Goal: Find specific page/section: Find specific page/section

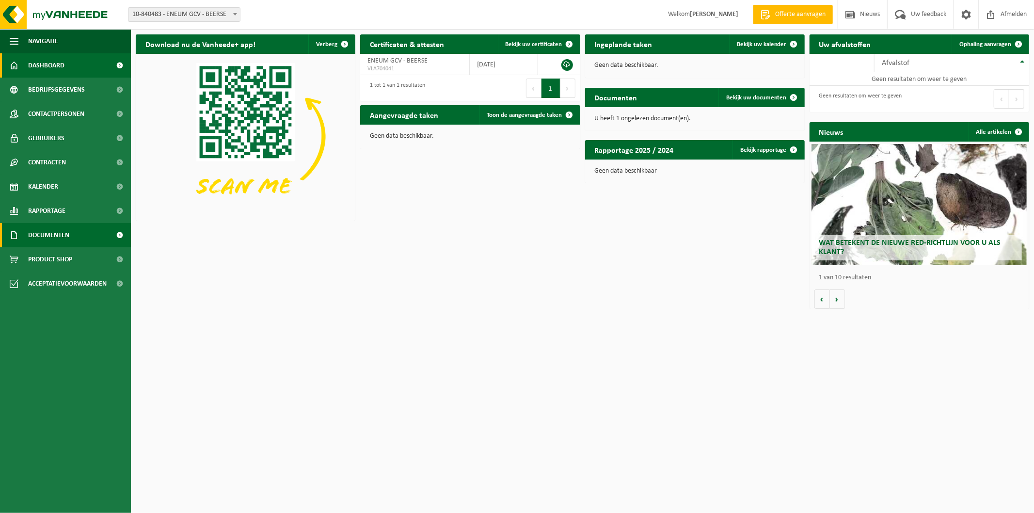
click at [56, 230] on span "Documenten" at bounding box center [48, 235] width 41 height 24
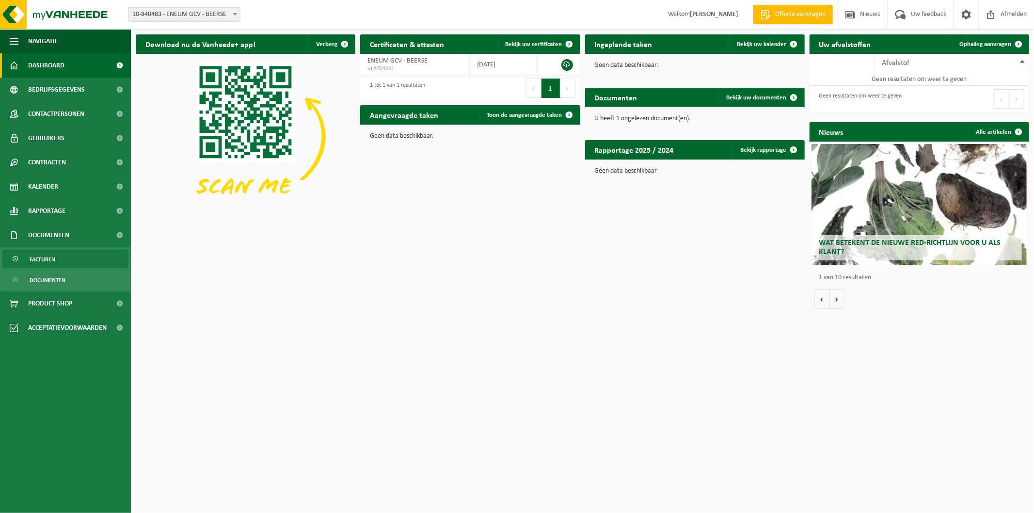
click at [52, 260] on span "Facturen" at bounding box center [43, 259] width 26 height 18
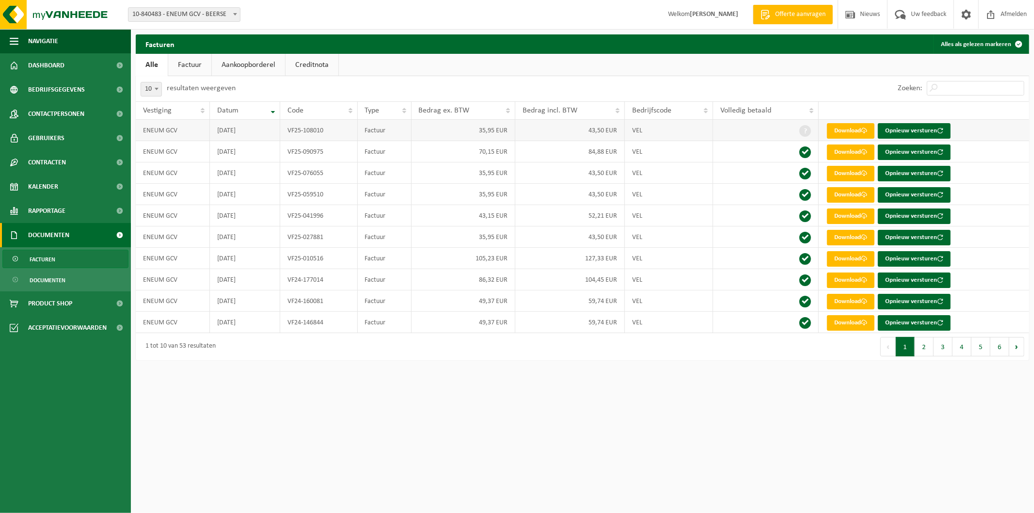
click at [269, 129] on td "[DATE]" at bounding box center [245, 130] width 70 height 21
click at [206, 134] on td "ENEUM GCV" at bounding box center [173, 130] width 74 height 21
click at [238, 133] on td "2025-07-31" at bounding box center [245, 130] width 70 height 21
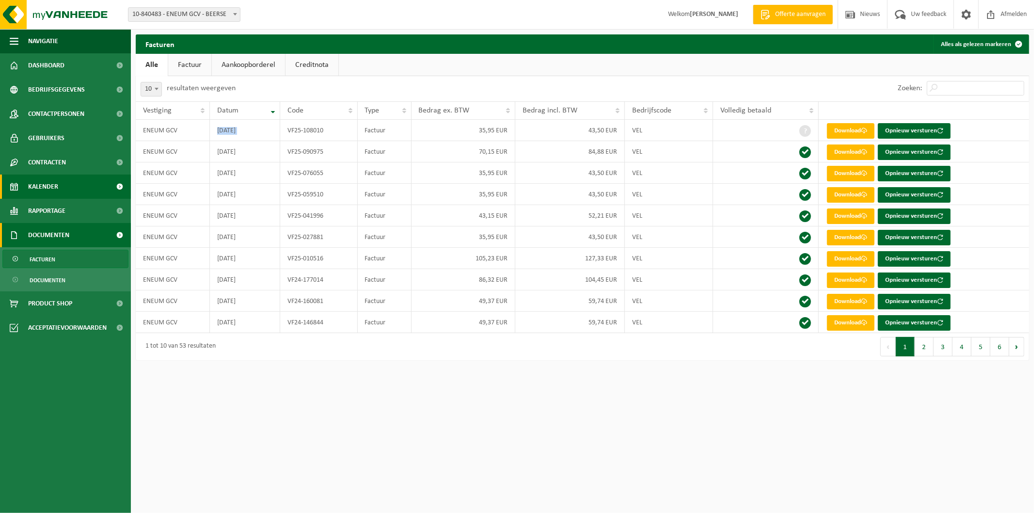
click at [53, 178] on span "Kalender" at bounding box center [43, 187] width 30 height 24
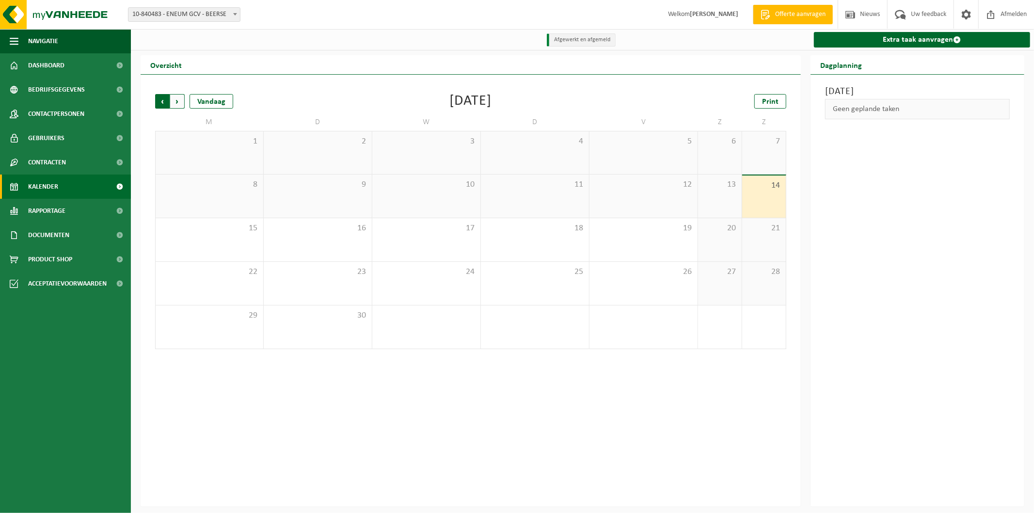
click at [181, 104] on span "Volgende" at bounding box center [177, 101] width 15 height 15
click at [162, 103] on span "Vorige" at bounding box center [162, 101] width 15 height 15
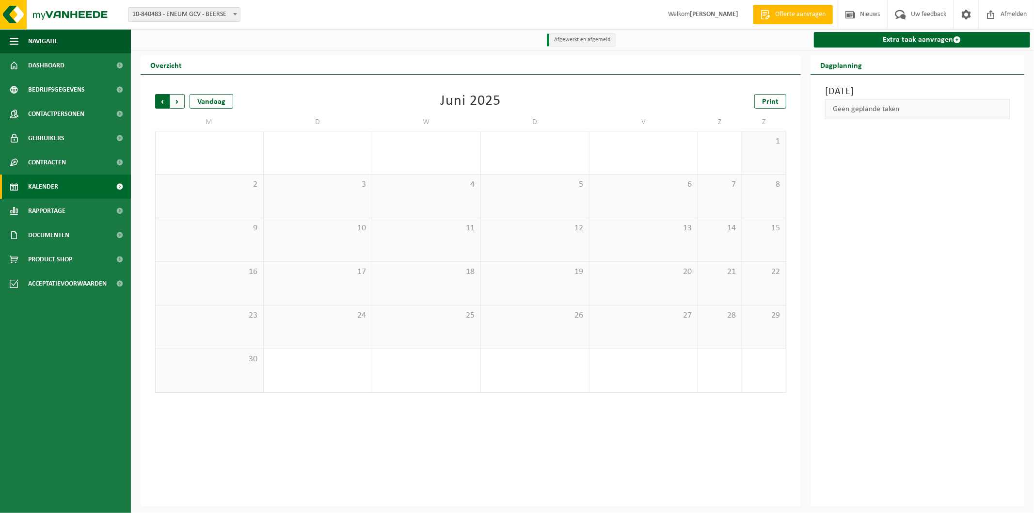
click at [180, 102] on span "Volgende" at bounding box center [177, 101] width 15 height 15
click at [121, 186] on span at bounding box center [120, 187] width 22 height 24
click at [568, 41] on li "Afgewerkt en afgemeld" at bounding box center [581, 39] width 69 height 13
click at [162, 104] on span "Vorige" at bounding box center [162, 101] width 15 height 15
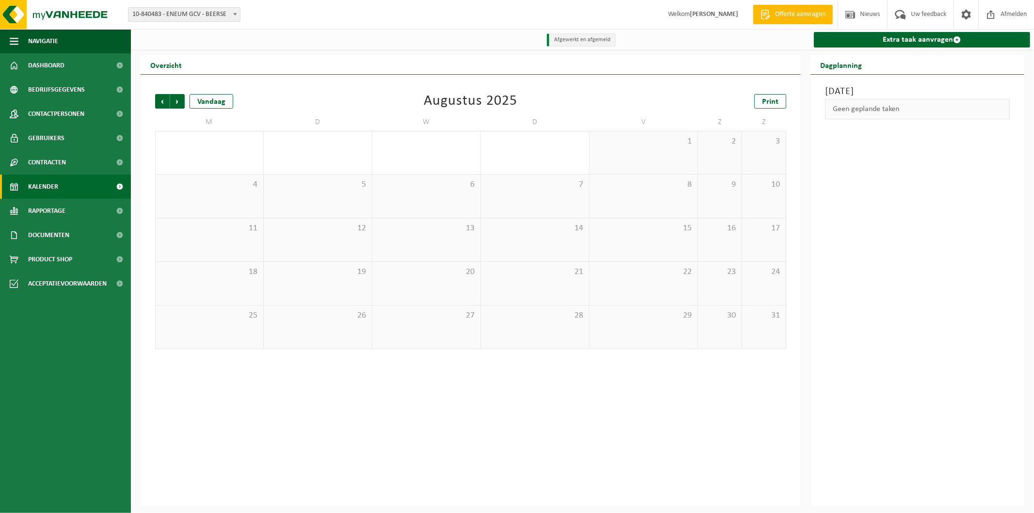
click at [162, 104] on span "Vorige" at bounding box center [162, 101] width 15 height 15
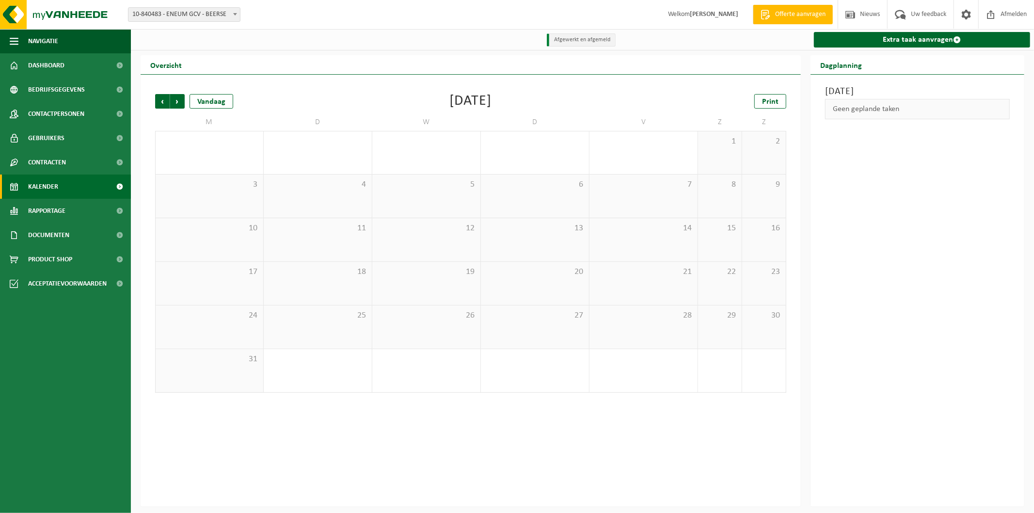
click at [162, 104] on span "Vorige" at bounding box center [162, 101] width 15 height 15
click at [181, 105] on span "Volgende" at bounding box center [177, 101] width 15 height 15
click at [178, 105] on span "Volgende" at bounding box center [177, 101] width 15 height 15
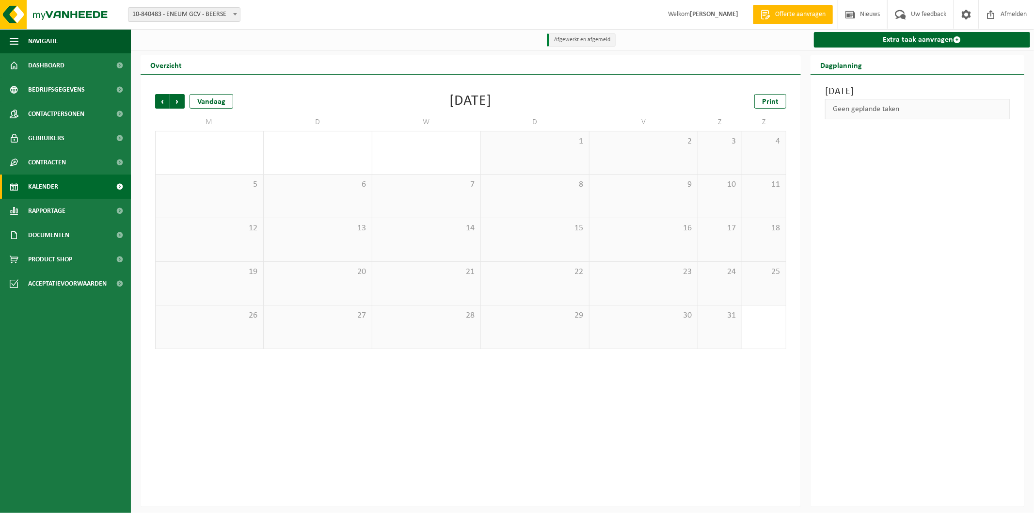
click at [178, 105] on span "Volgende" at bounding box center [177, 101] width 15 height 15
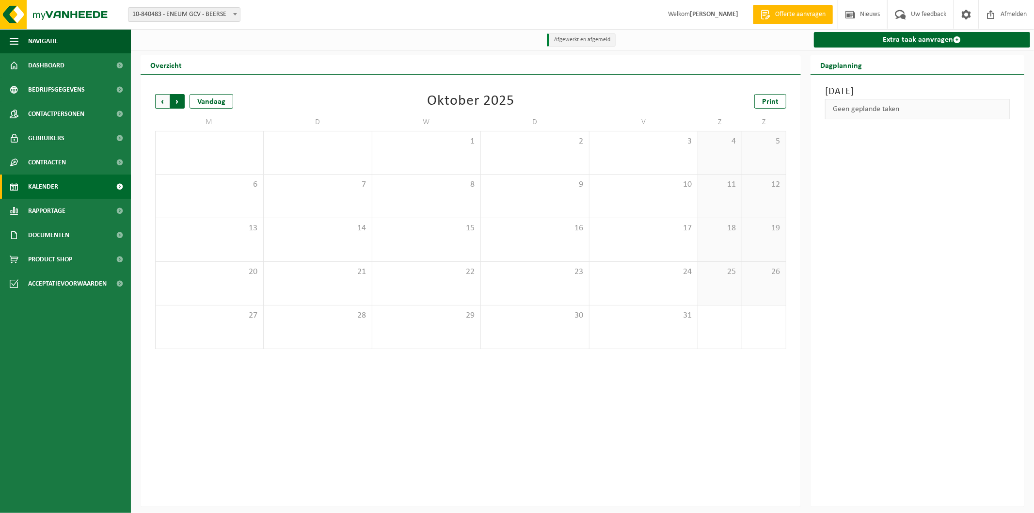
click at [165, 104] on span "Vorige" at bounding box center [162, 101] width 15 height 15
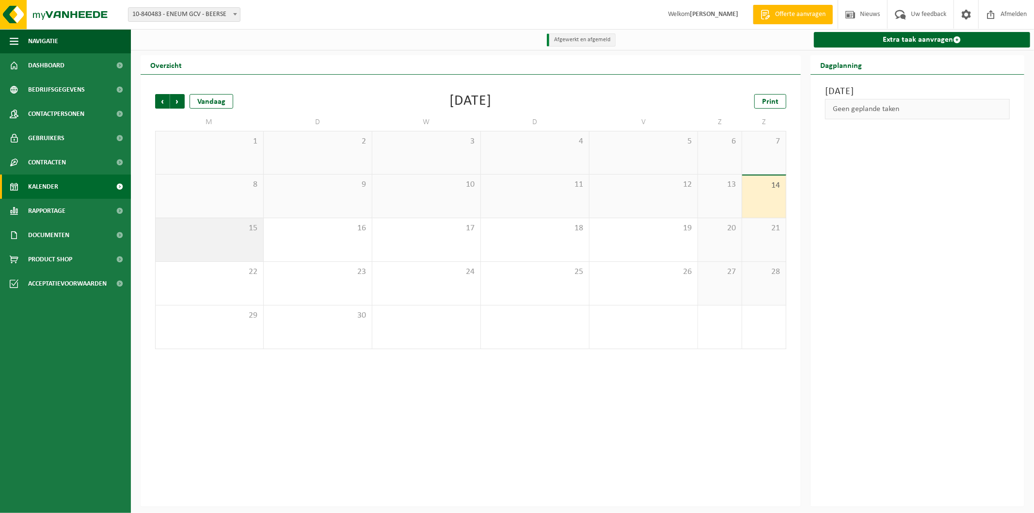
click at [201, 245] on div "15" at bounding box center [210, 239] width 108 height 43
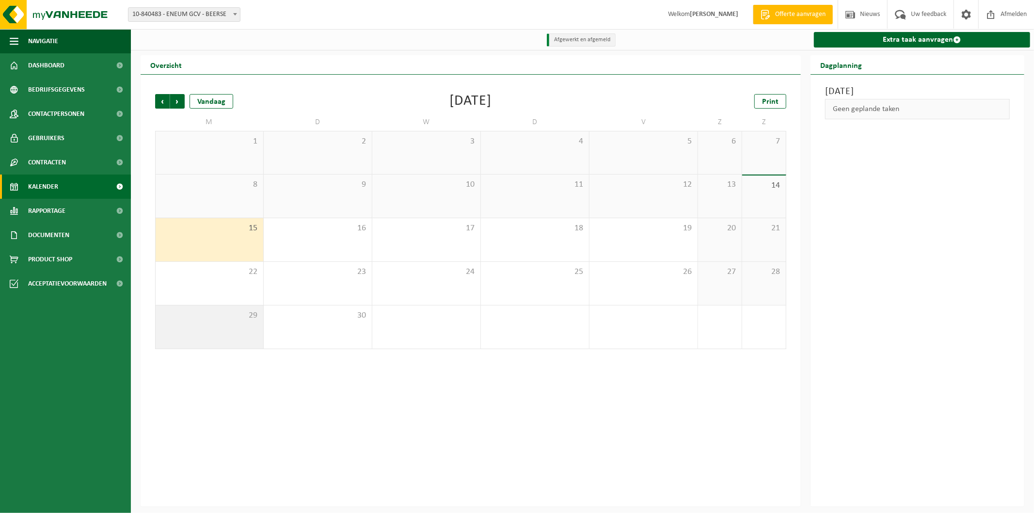
click at [234, 333] on div "29" at bounding box center [210, 326] width 108 height 43
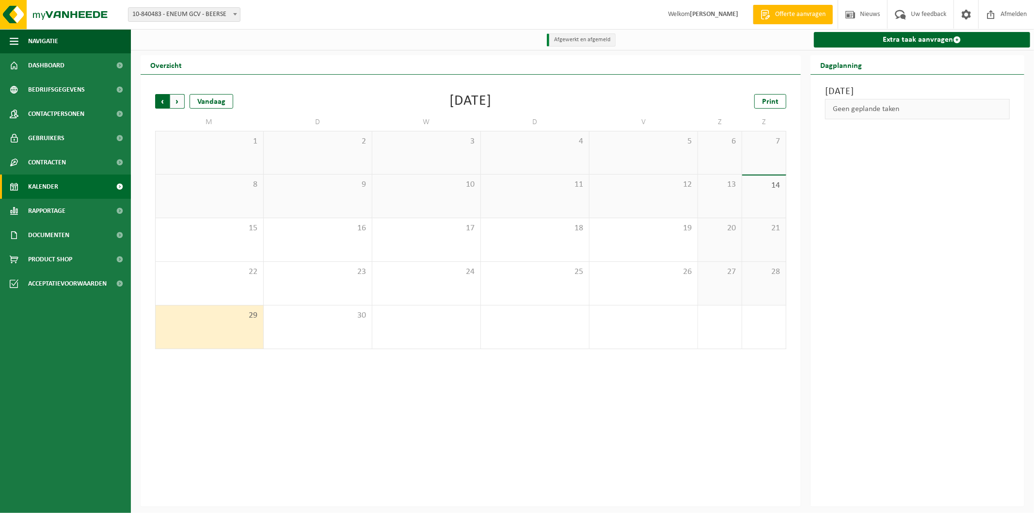
click at [176, 106] on span "Volgende" at bounding box center [177, 101] width 15 height 15
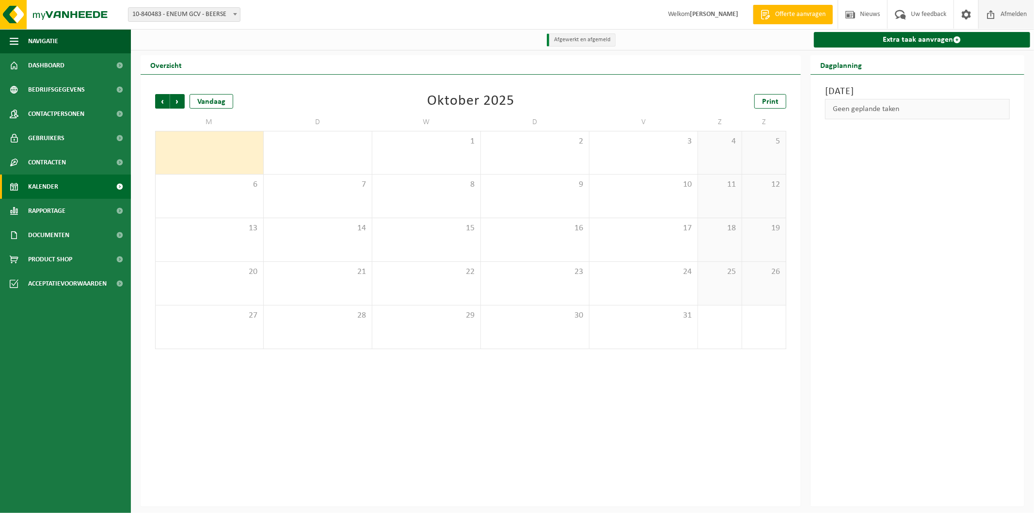
click at [1009, 15] on span "Afmelden" at bounding box center [1013, 14] width 31 height 29
